Goal: Task Accomplishment & Management: Manage account settings

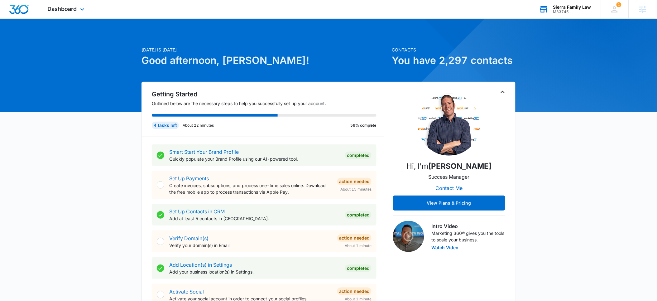
click at [571, 5] on div "Sierra Family Law" at bounding box center [572, 7] width 38 height 5
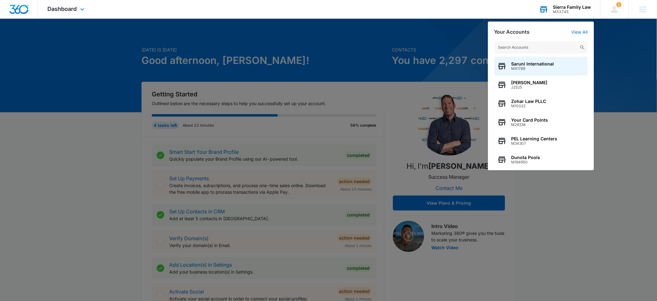
click at [517, 47] on input "text" at bounding box center [541, 47] width 94 height 12
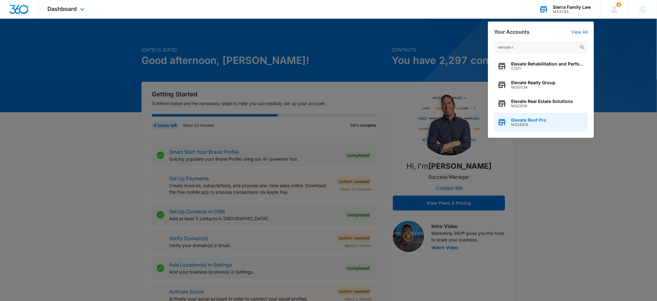
type input "elevate r"
click at [530, 119] on span "Elevate Roof Pro" at bounding box center [529, 120] width 35 height 5
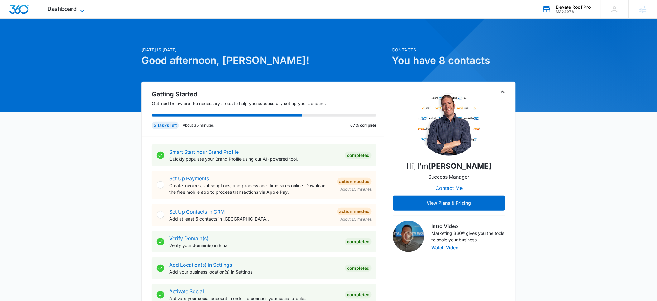
click at [71, 8] on span "Dashboard" at bounding box center [62, 9] width 29 height 7
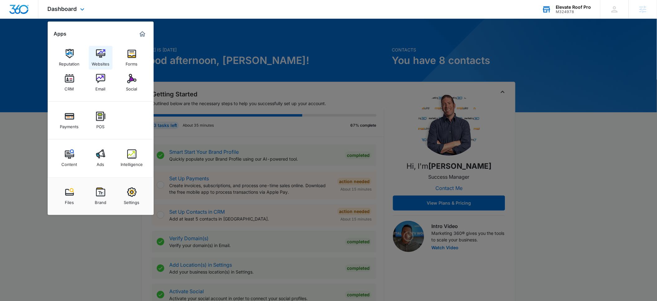
click at [99, 55] on img at bounding box center [100, 53] width 9 height 9
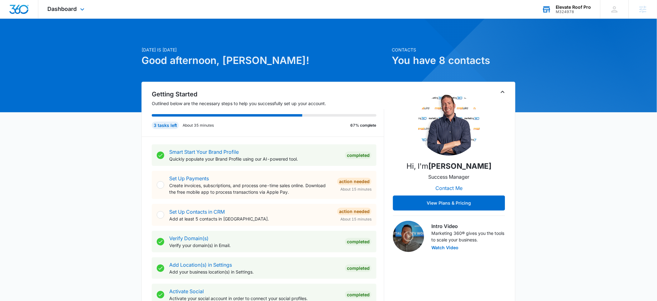
click at [570, 10] on div "M324978" at bounding box center [573, 12] width 35 height 4
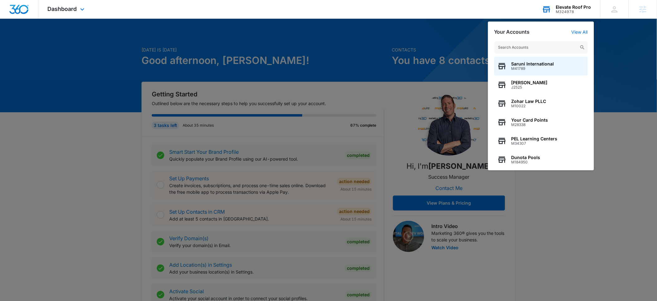
click at [523, 47] on input "text" at bounding box center [541, 47] width 94 height 12
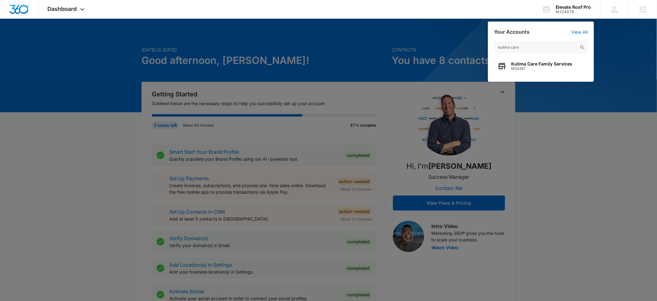
type input "kulima care"
click at [514, 63] on span "Kulima Care Family Services" at bounding box center [542, 63] width 61 height 5
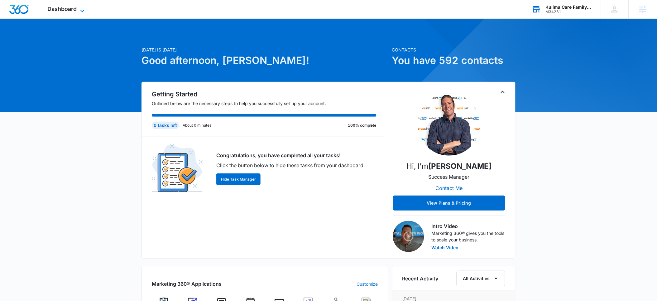
click at [69, 9] on span "Dashboard" at bounding box center [62, 9] width 29 height 7
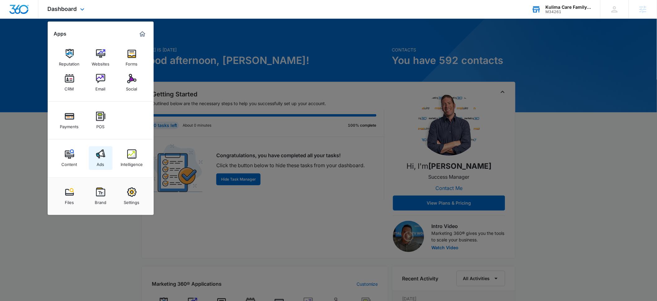
click at [105, 163] on link "Ads" at bounding box center [101, 158] width 24 height 24
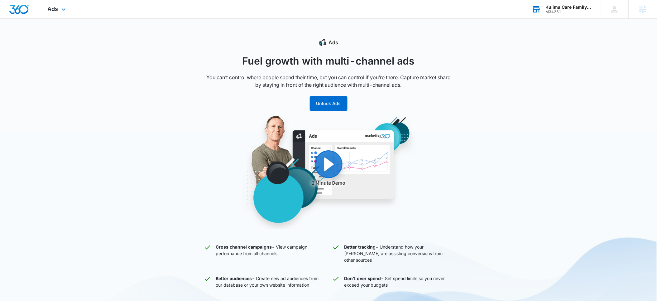
click at [19, 11] on img "Dashboard" at bounding box center [19, 9] width 20 height 9
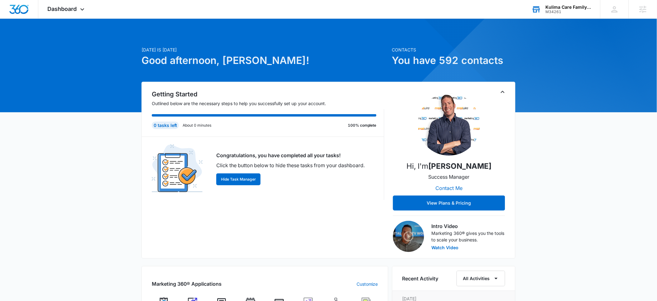
click at [561, 10] on div "M34261" at bounding box center [569, 12] width 46 height 4
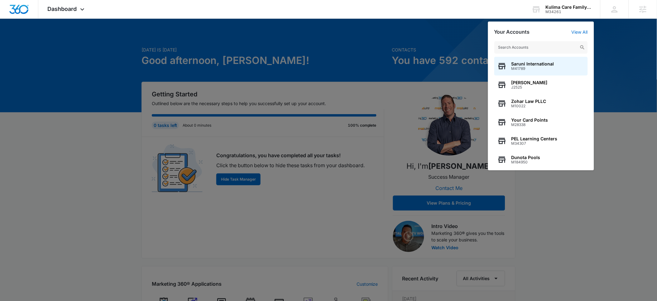
click at [510, 48] on input "text" at bounding box center [541, 47] width 94 height 12
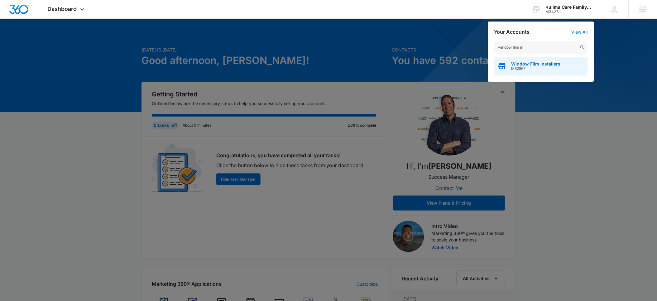
type input "window film in"
click at [512, 63] on span "Window Film Installers" at bounding box center [536, 63] width 49 height 5
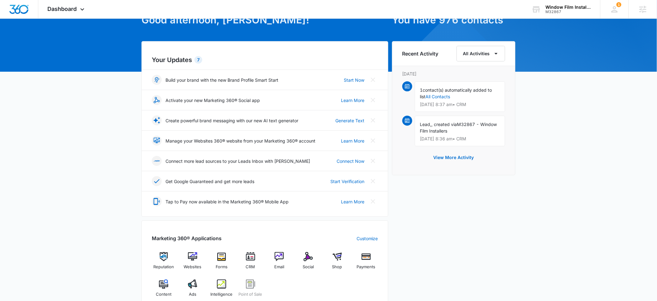
scroll to position [42, 0]
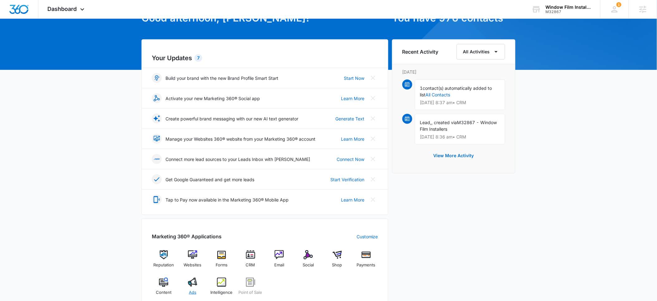
click at [193, 285] on img at bounding box center [192, 281] width 9 height 9
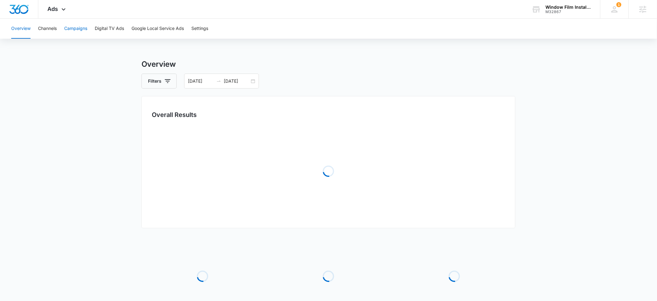
click at [78, 30] on button "Campaigns" at bounding box center [75, 29] width 23 height 20
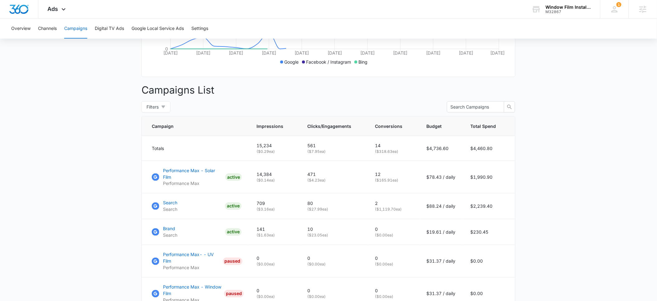
scroll to position [190, 0]
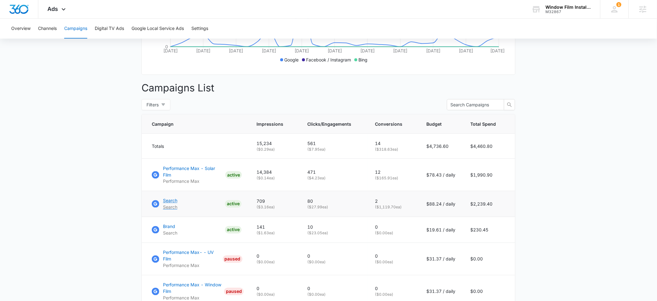
click at [172, 199] on p "Search" at bounding box center [170, 200] width 14 height 7
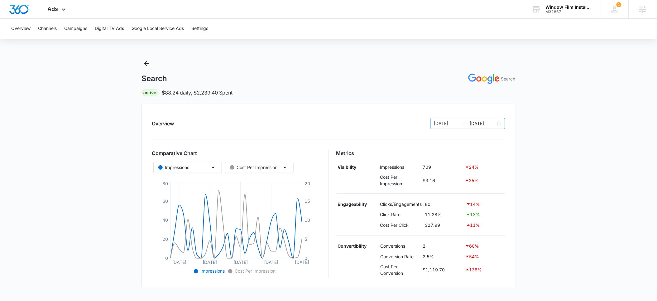
click at [446, 124] on input "07/13/2025" at bounding box center [447, 123] width 26 height 7
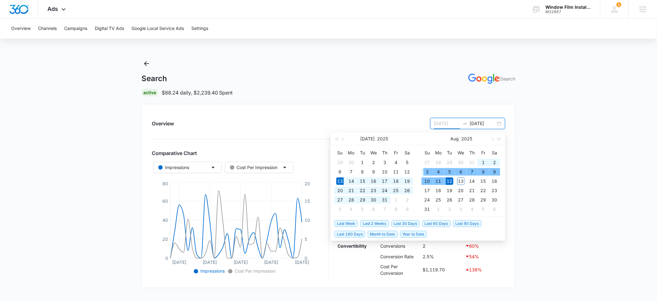
type input "07/13/2025"
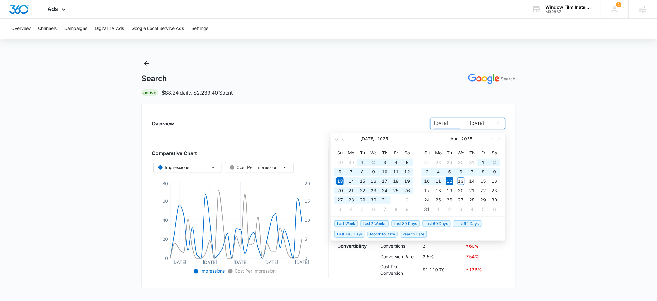
click at [430, 222] on span "Last 60 Days" at bounding box center [436, 223] width 28 height 7
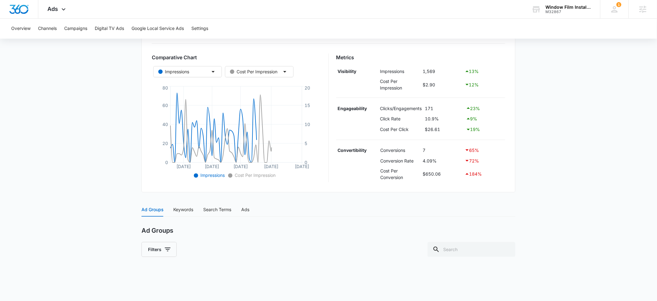
scroll to position [158, 0]
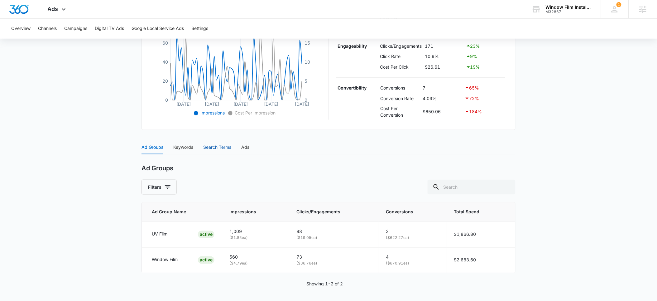
click at [215, 148] on div "Search Terms" at bounding box center [217, 147] width 28 height 7
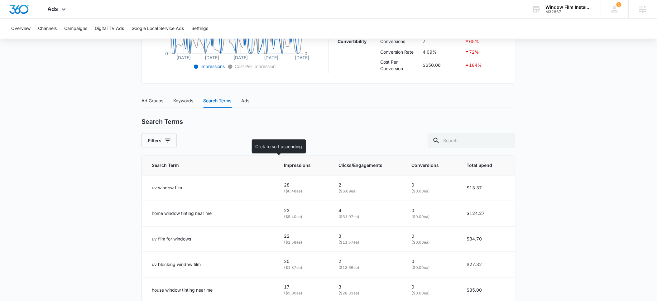
scroll to position [242, 0]
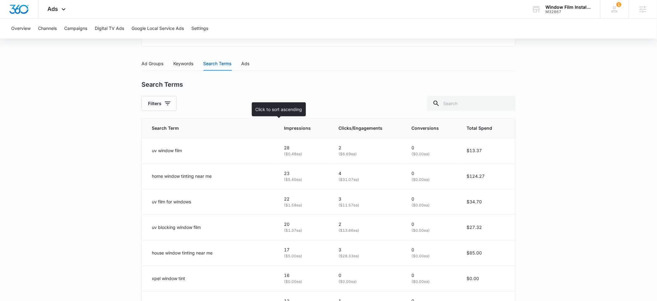
click at [284, 130] on span "Impressions" at bounding box center [299, 128] width 31 height 7
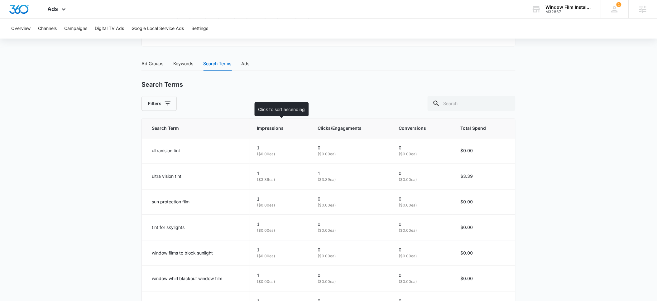
click at [272, 128] on span "Impressions" at bounding box center [275, 128] width 37 height 7
click at [300, 129] on icon at bounding box center [299, 128] width 7 height 7
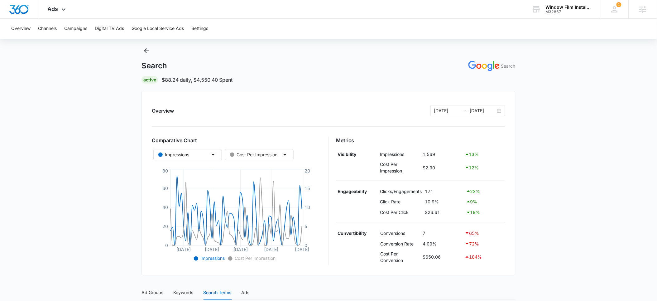
scroll to position [16, 0]
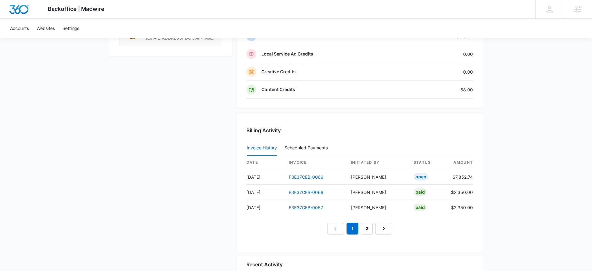
scroll to position [564, 0]
click at [305, 178] on link "F3E37CEB-0069" at bounding box center [306, 177] width 35 height 5
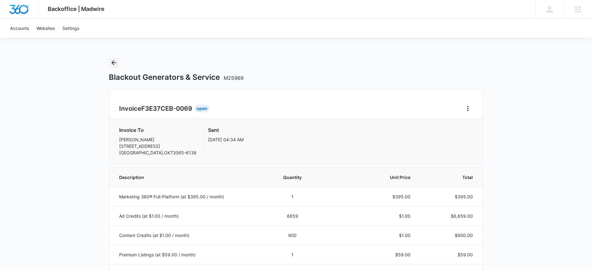
click at [115, 62] on icon "Back" at bounding box center [113, 62] width 5 height 5
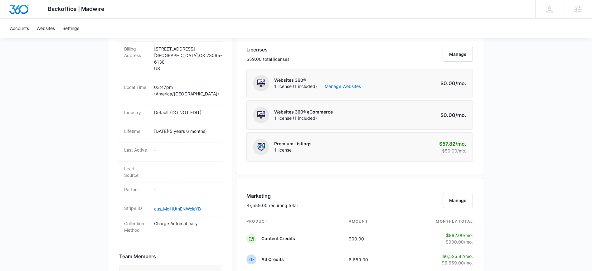
scroll to position [36, 0]
